Goal: Information Seeking & Learning: Learn about a topic

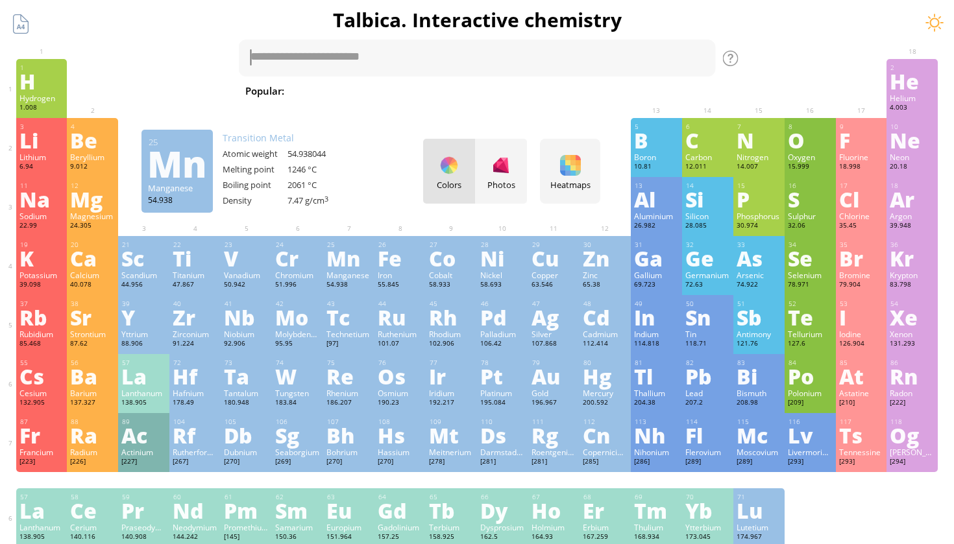
click at [562, 92] on span "H 2 SO 4 + NaOH" at bounding box center [603, 91] width 82 height 16
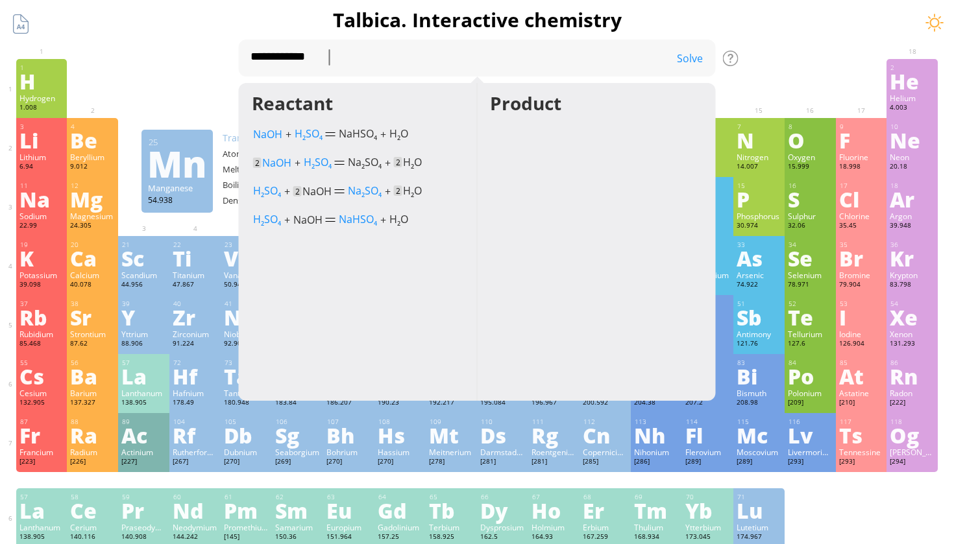
click at [757, 47] on div "**********" at bounding box center [477, 550] width 954 height 1100
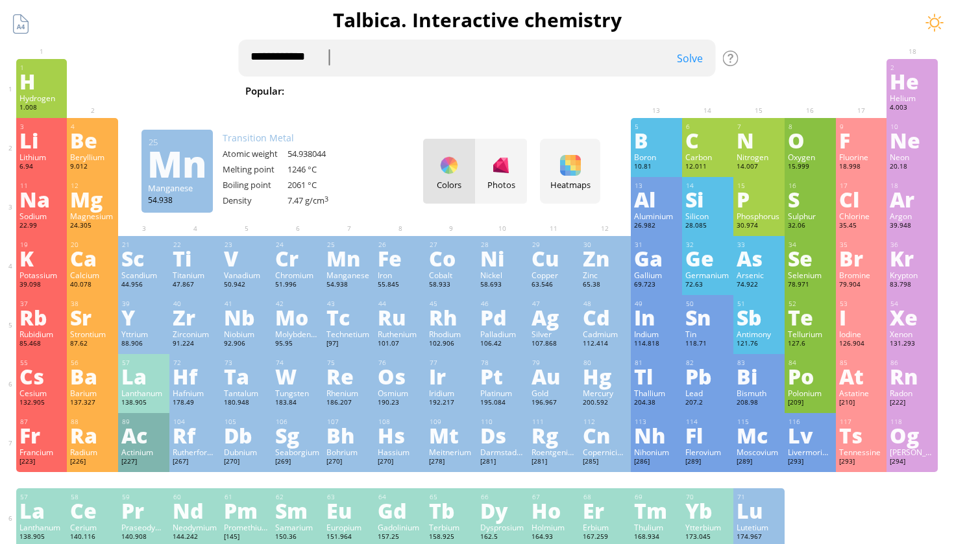
click at [483, 64] on textarea "**********" at bounding box center [477, 58] width 477 height 37
type textarea "*"
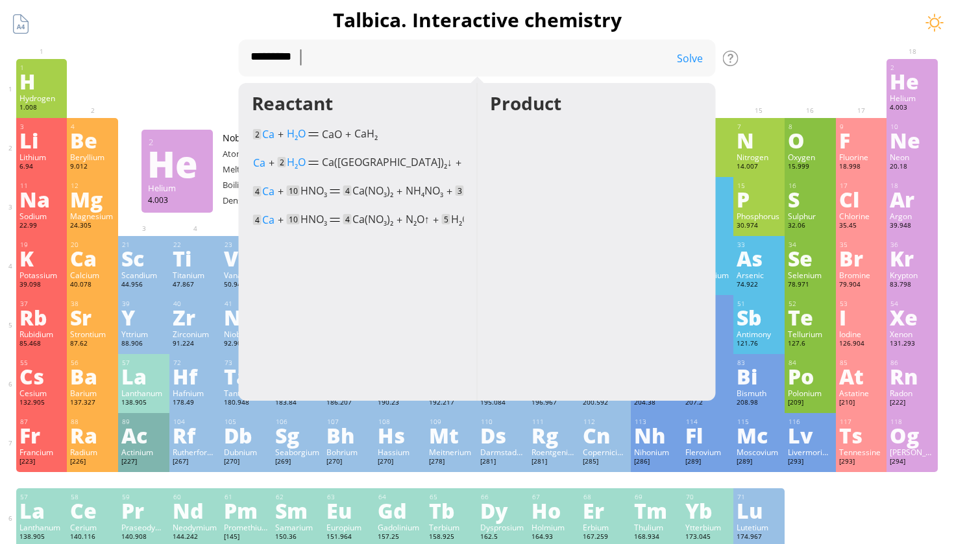
click at [750, 48] on div "Summary Molecular formula Molecular weight Exact mass Monoisotopic mass Classif…" at bounding box center [477, 550] width 954 height 1100
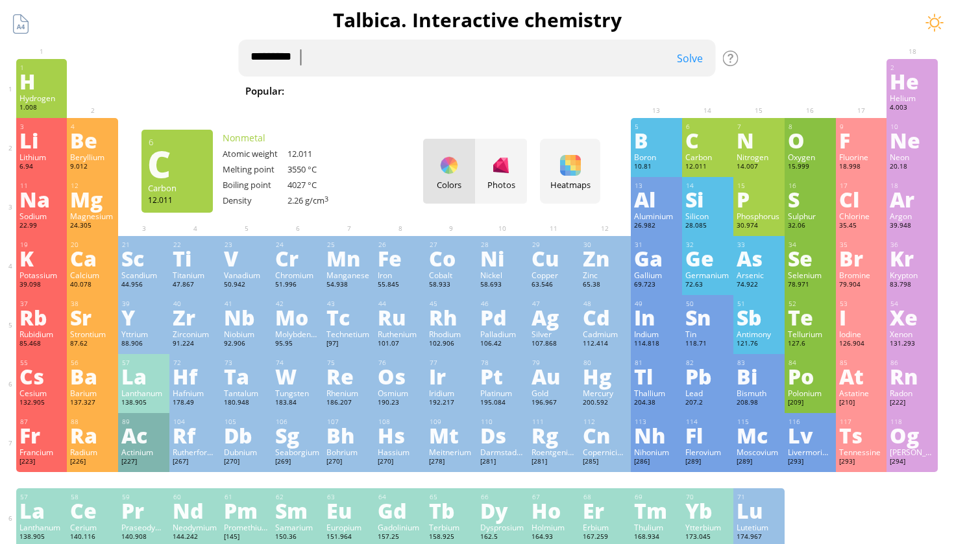
click at [623, 67] on textarea "*********" at bounding box center [477, 58] width 477 height 37
type textarea "*"
click at [115, 80] on div "1 H Hydrogen 1.008 −1, +1 −1, +1 -259.14 °C -252.87 °C 0.0899 g/l 1s 1 2 He Hel…" at bounding box center [477, 88] width 922 height 59
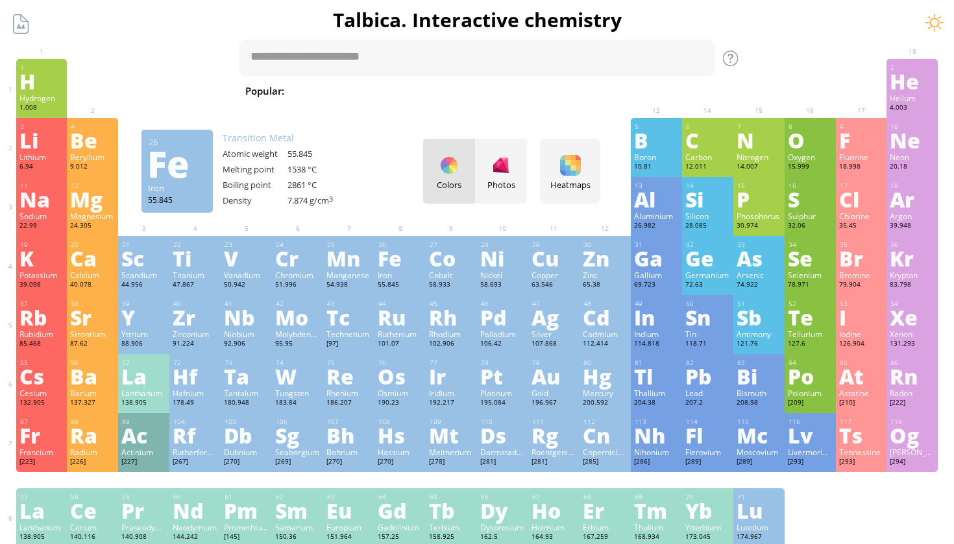
click at [393, 266] on div "Fe" at bounding box center [400, 258] width 45 height 21
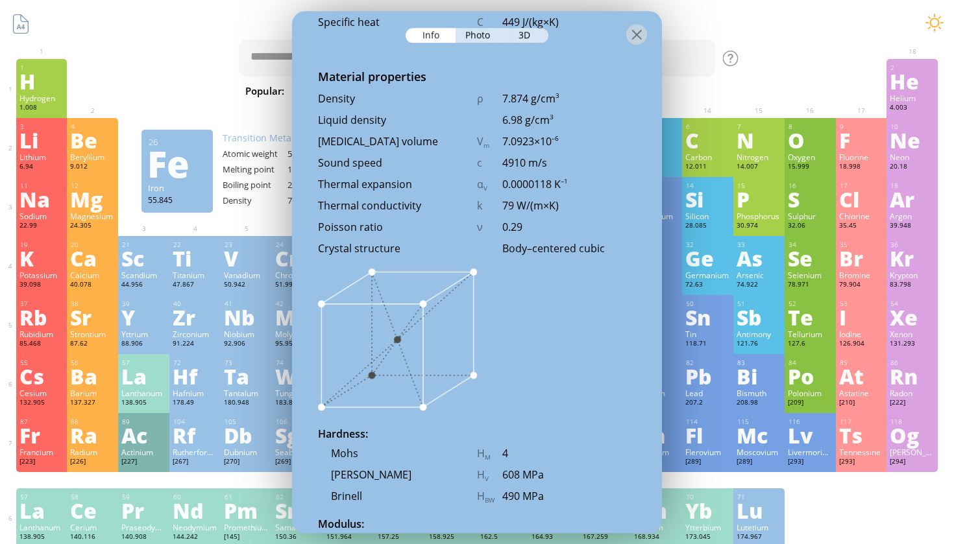
scroll to position [1706, 0]
click at [635, 36] on div at bounding box center [636, 34] width 21 height 21
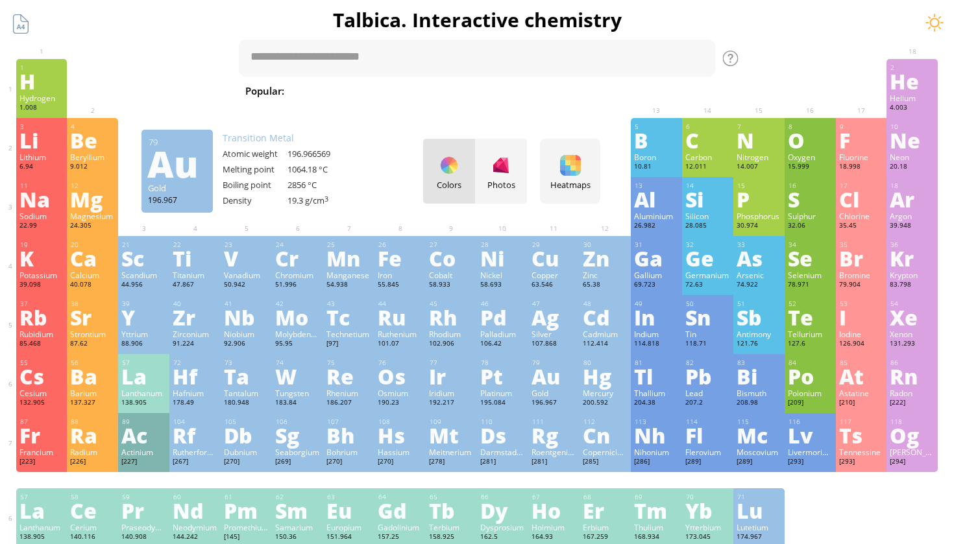
click at [535, 391] on div "Gold" at bounding box center [554, 393] width 45 height 10
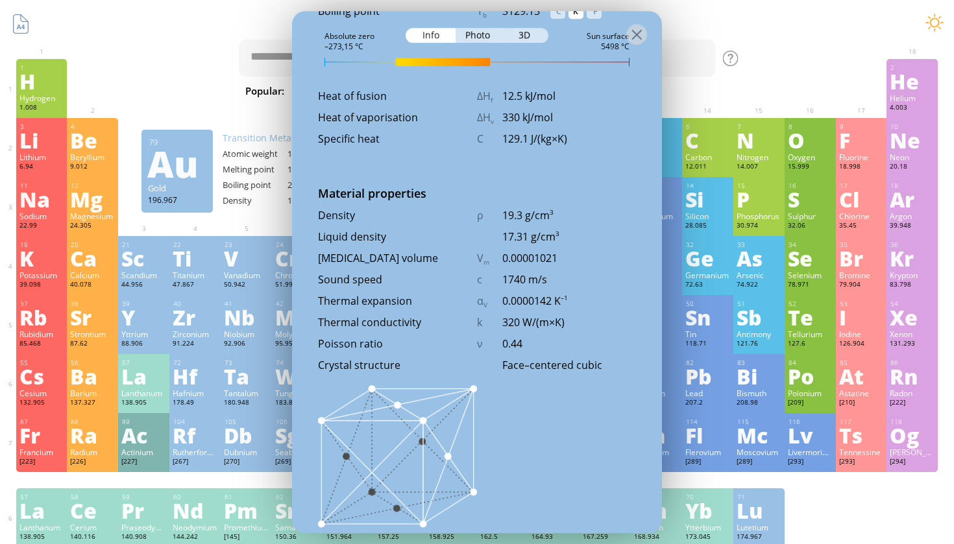
scroll to position [1622, 0]
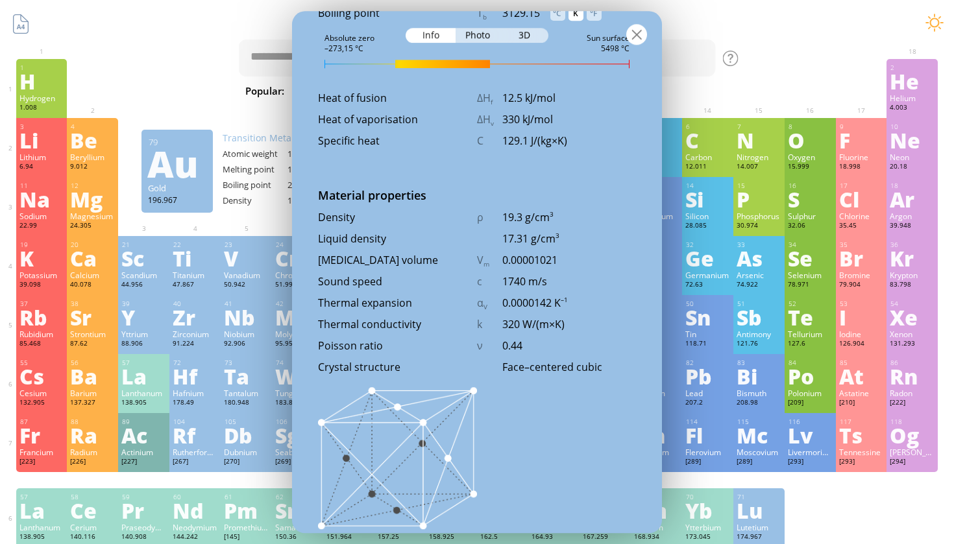
click at [633, 41] on div at bounding box center [636, 34] width 21 height 21
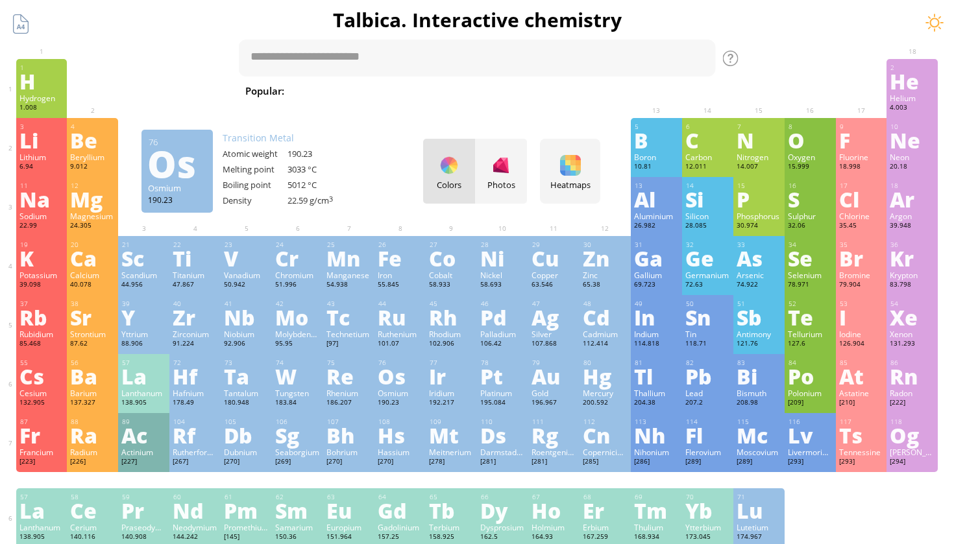
click at [399, 394] on div "Osmium" at bounding box center [400, 393] width 45 height 10
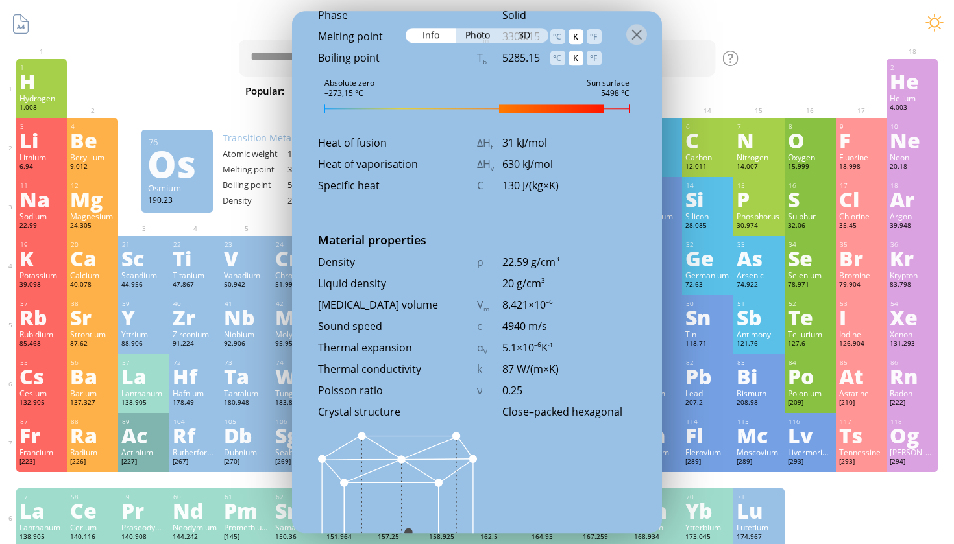
click at [532, 32] on div "3D" at bounding box center [525, 35] width 47 height 15
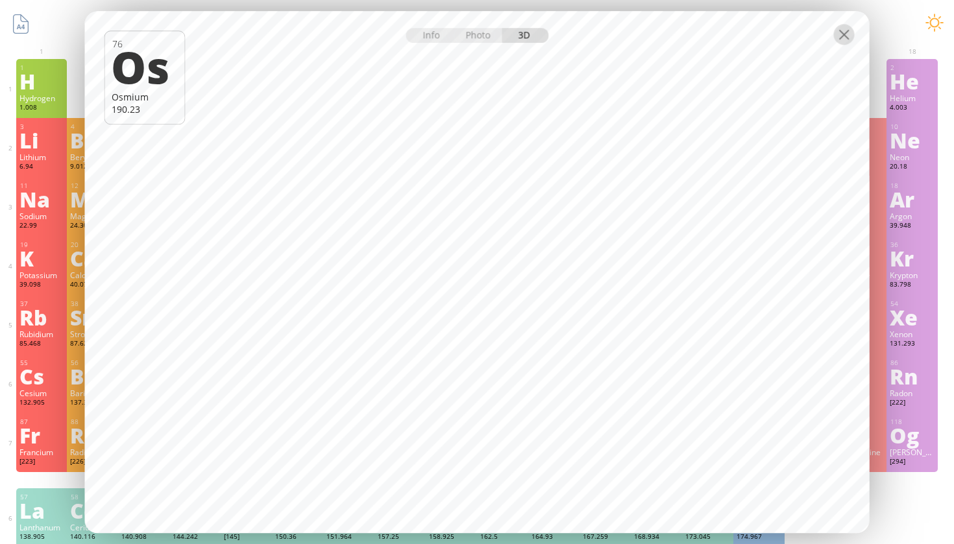
click at [846, 38] on div at bounding box center [844, 34] width 21 height 21
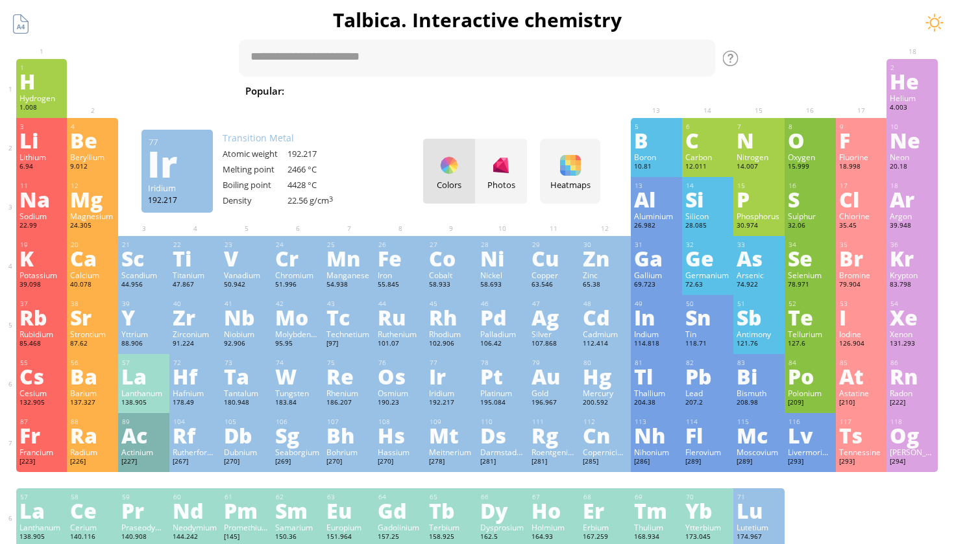
click at [444, 374] on div "Ir" at bounding box center [451, 376] width 45 height 21
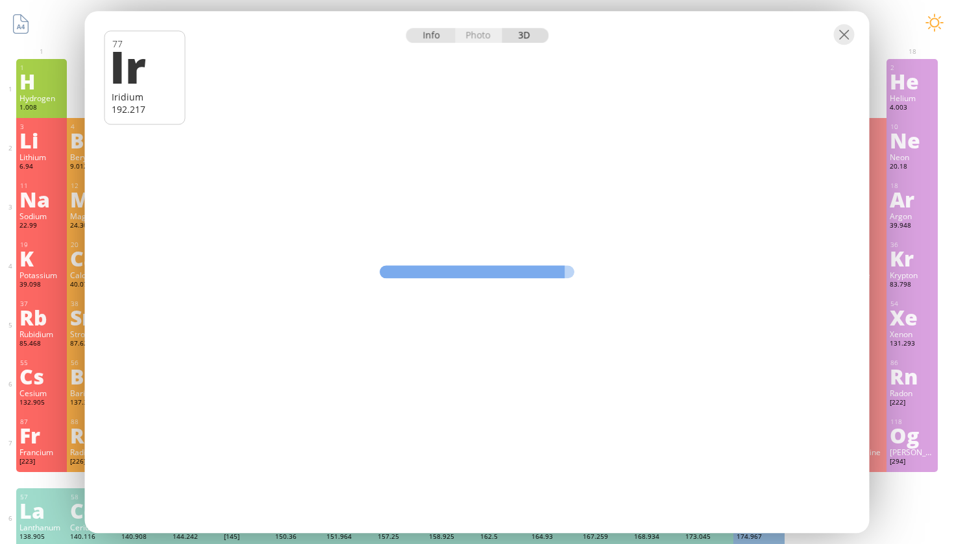
click at [427, 39] on div "Info" at bounding box center [431, 35] width 50 height 15
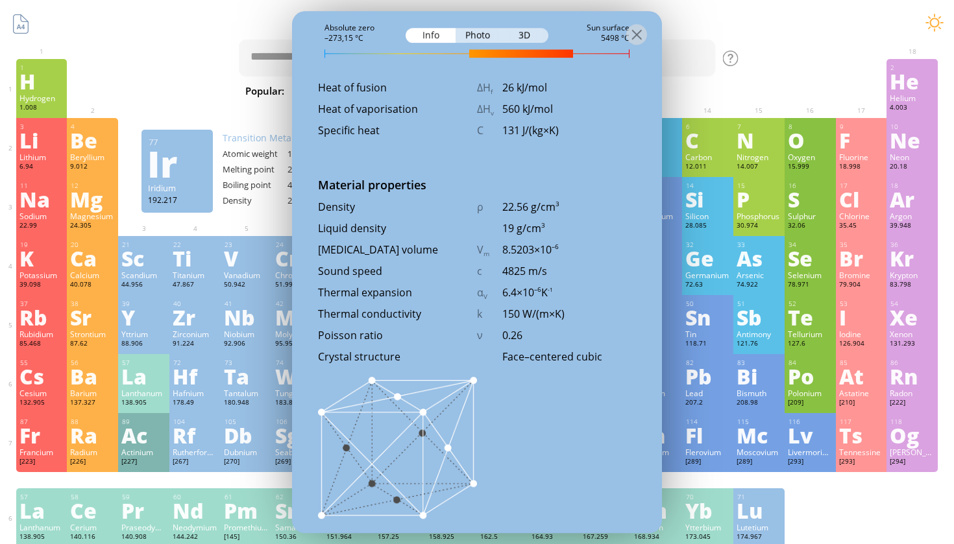
scroll to position [1693, 0]
click at [526, 31] on div "3D" at bounding box center [525, 35] width 47 height 15
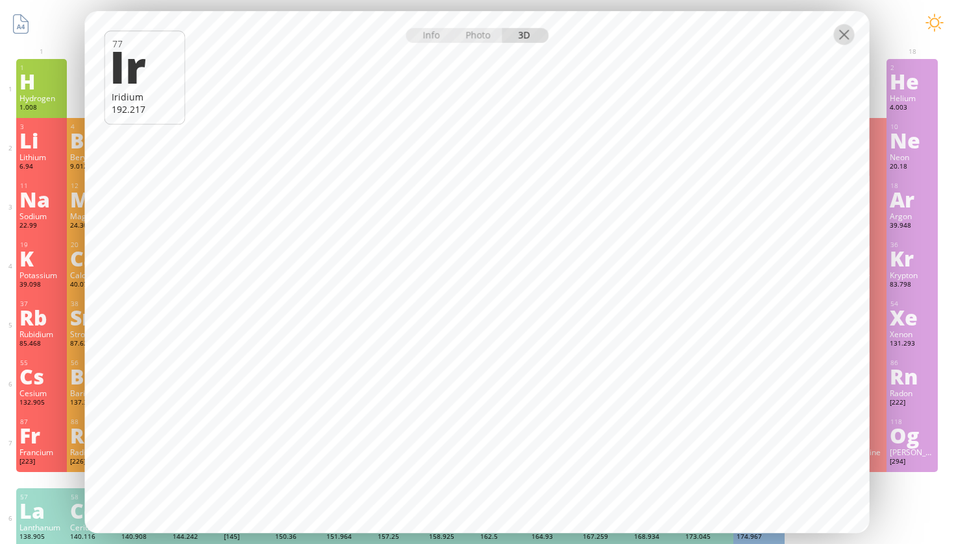
click at [848, 34] on div at bounding box center [844, 34] width 21 height 21
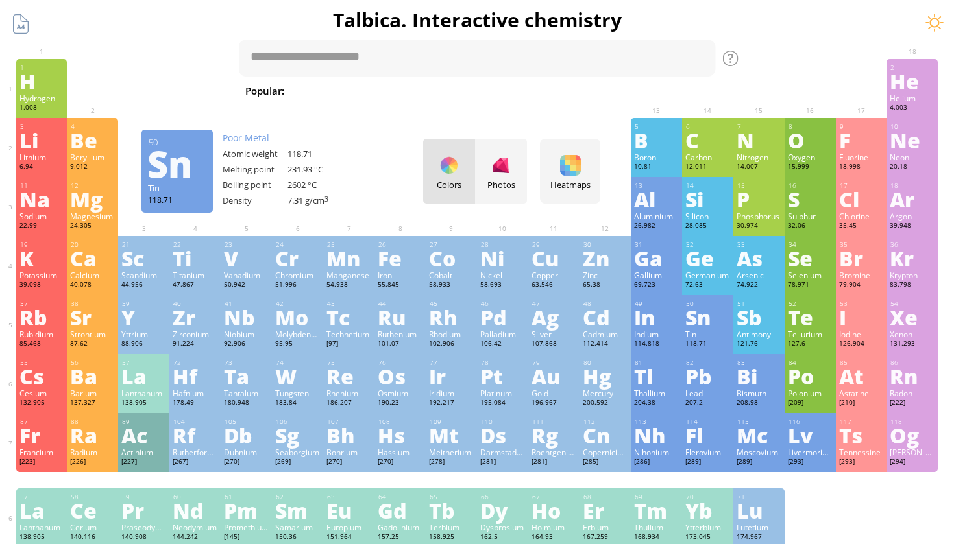
click at [698, 328] on div "Sn" at bounding box center [707, 317] width 45 height 21
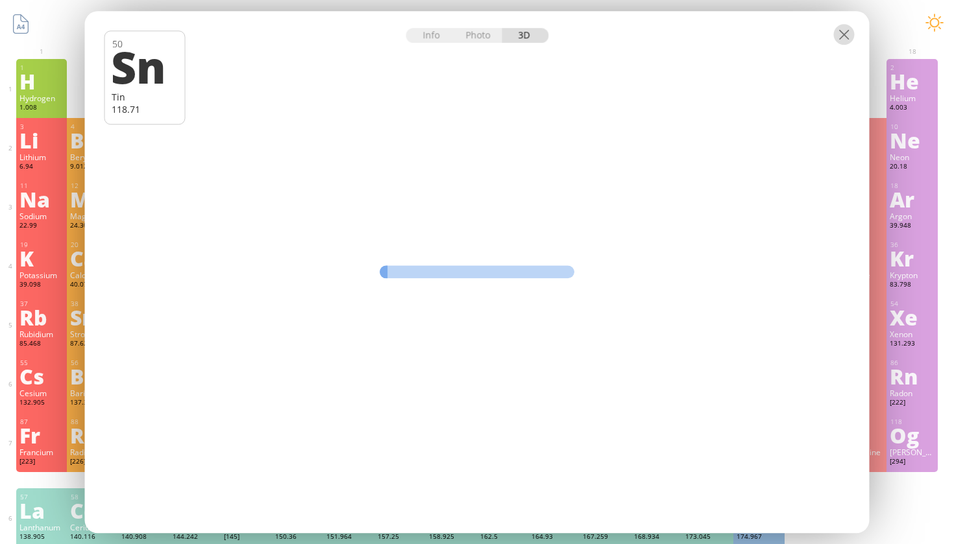
click at [848, 36] on div at bounding box center [844, 34] width 21 height 21
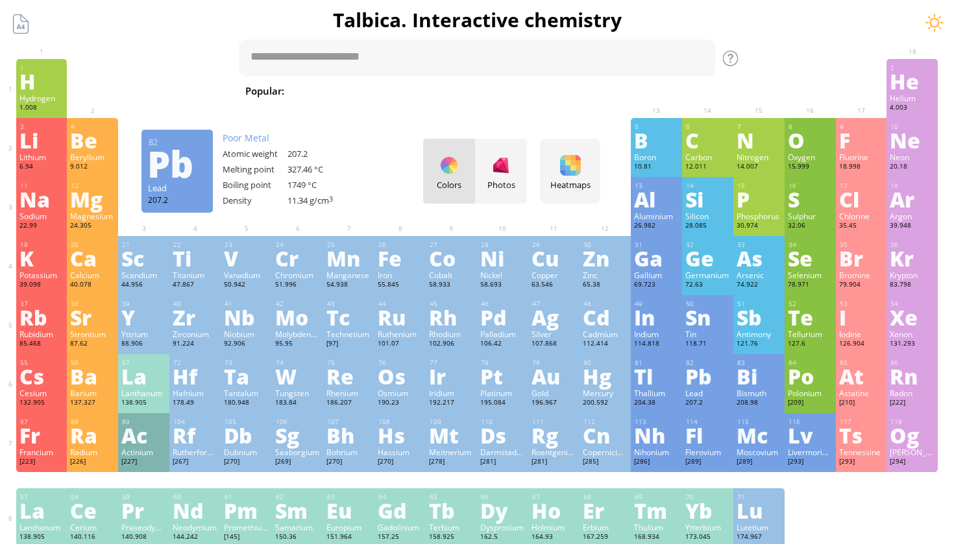
click at [705, 393] on div "Lead" at bounding box center [707, 393] width 45 height 10
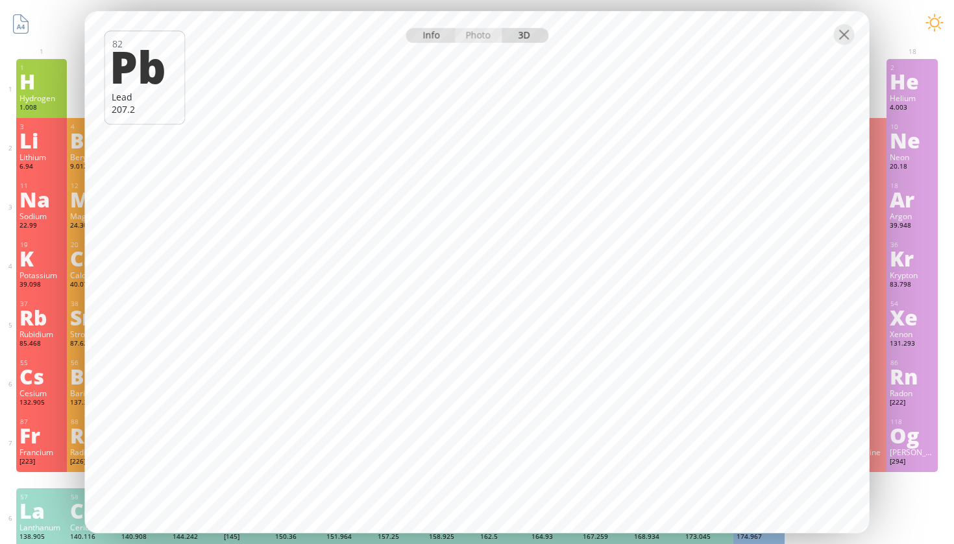
click at [427, 36] on div "Info" at bounding box center [431, 35] width 50 height 15
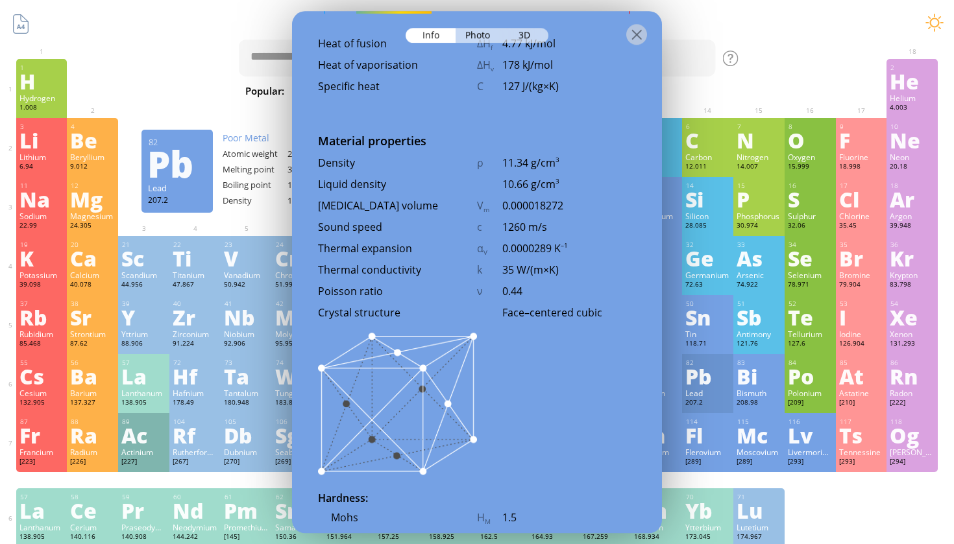
scroll to position [1683, 0]
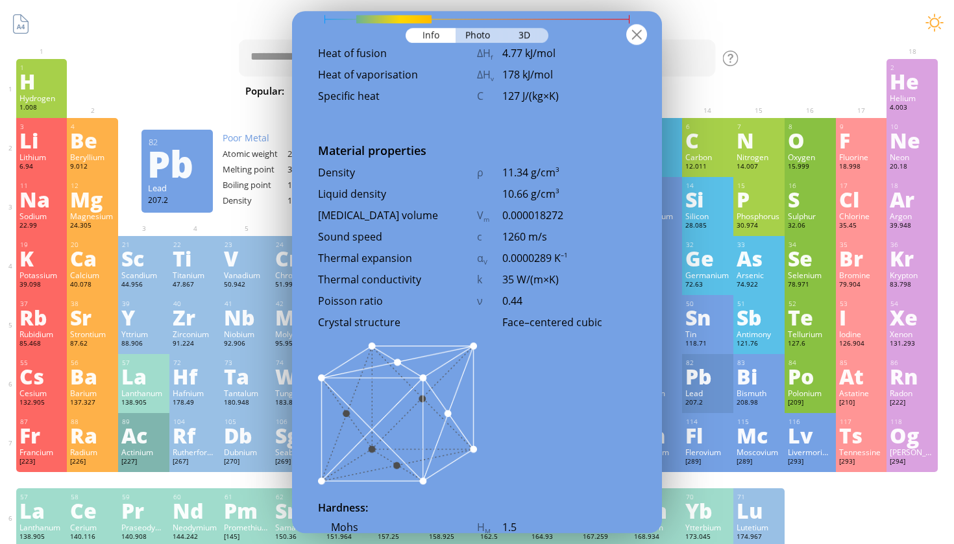
click at [644, 42] on div at bounding box center [636, 34] width 21 height 21
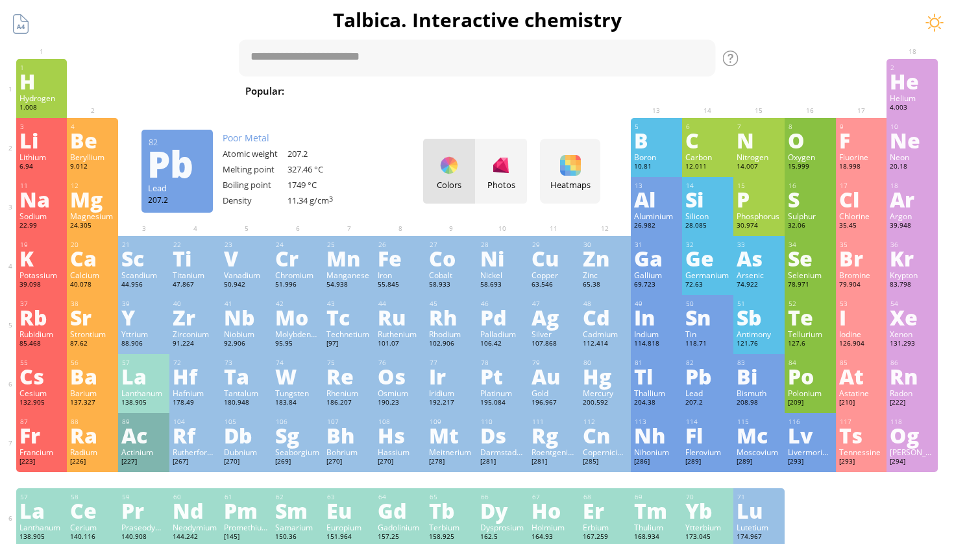
click at [699, 393] on div "Lead" at bounding box center [707, 393] width 45 height 10
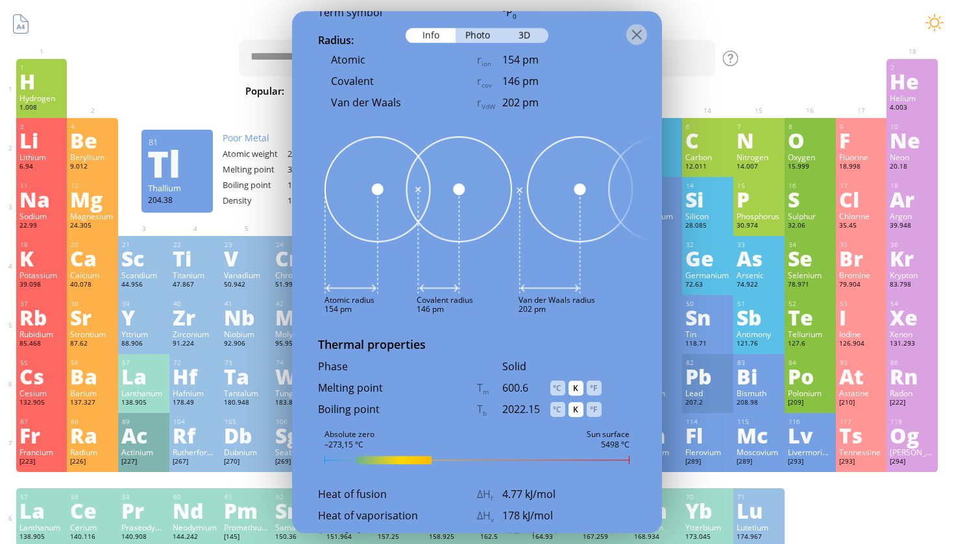
scroll to position [1222, 0]
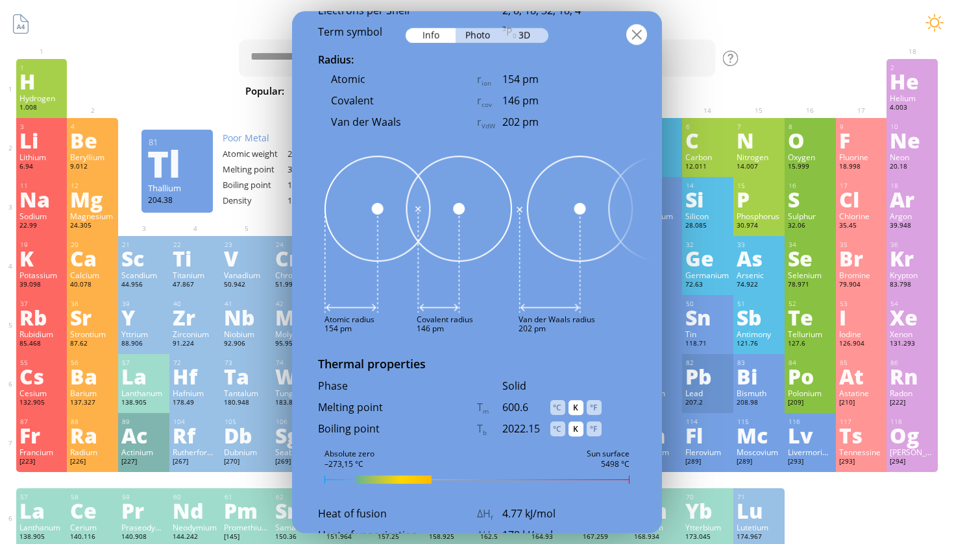
click at [640, 32] on div at bounding box center [636, 34] width 21 height 21
